Goal: Transaction & Acquisition: Purchase product/service

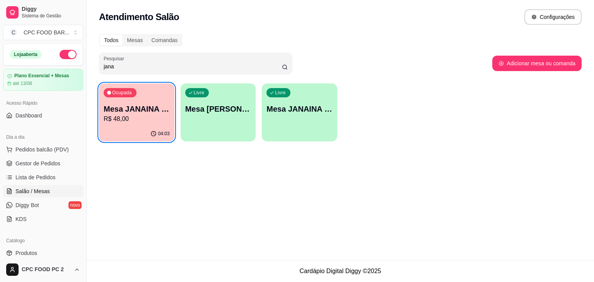
scroll to position [77, 0]
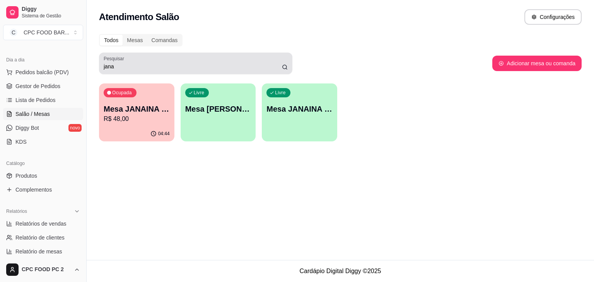
click at [159, 58] on div "jana" at bounding box center [196, 63] width 184 height 15
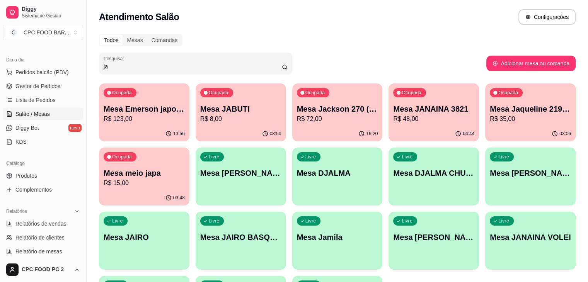
type input "j"
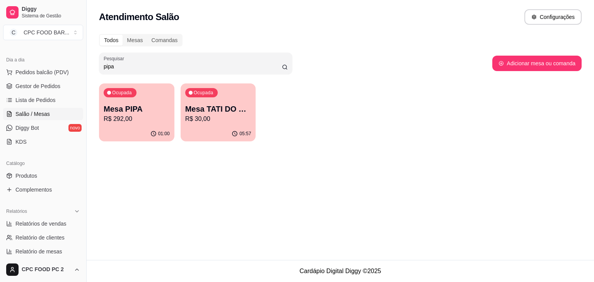
type input "pipa"
click at [152, 112] on p "Mesa PIPA" at bounding box center [137, 109] width 66 height 11
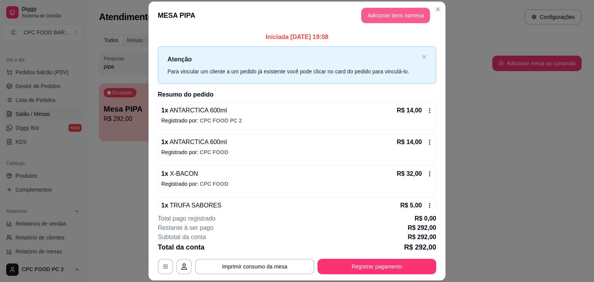
click at [375, 14] on button "Adicionar itens na mesa" at bounding box center [395, 15] width 69 height 15
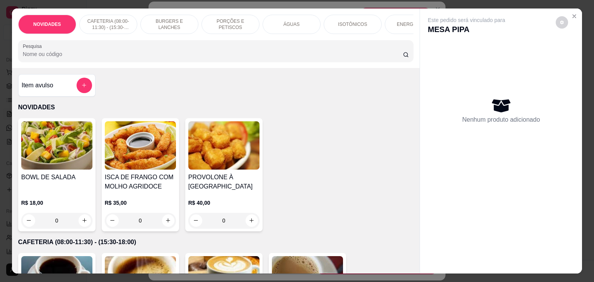
click at [295, 49] on div at bounding box center [216, 50] width 386 height 15
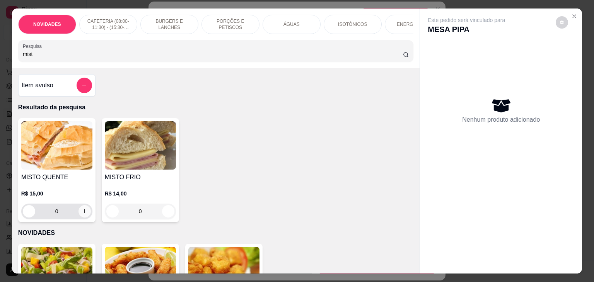
type input "mist"
click at [82, 213] on icon "increase-product-quantity" at bounding box center [85, 211] width 6 height 6
type input "1"
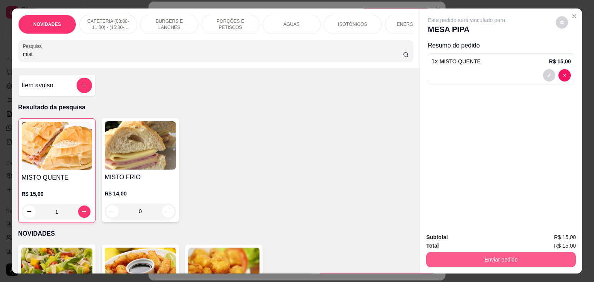
click at [436, 256] on button "Enviar pedido" at bounding box center [501, 259] width 150 height 15
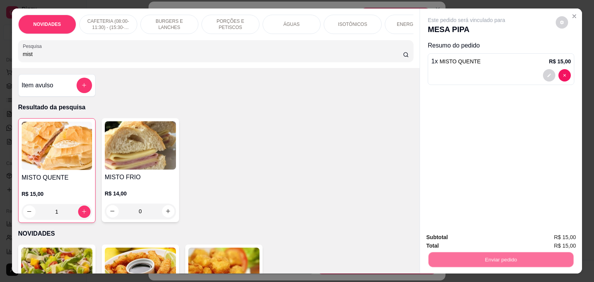
click at [437, 236] on button "Não registrar e enviar pedido" at bounding box center [475, 237] width 80 height 15
